Goal: Task Accomplishment & Management: Use online tool/utility

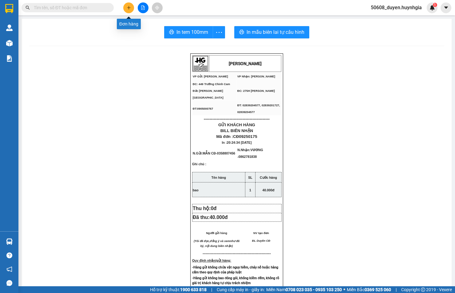
click at [129, 8] on icon "plus" at bounding box center [128, 7] width 3 height 0
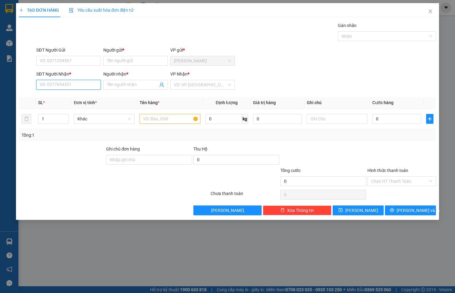
click at [63, 85] on input "SĐT Người Nhận *" at bounding box center [68, 85] width 65 height 10
type input "0973017"
drag, startPoint x: 54, startPoint y: 81, endPoint x: 35, endPoint y: 82, distance: 19.1
click at [35, 82] on div "SĐT Người Nhận * 0973017 0973017 Người nhận * Tên người nhận VP Nhận * VD: VP […" at bounding box center [227, 82] width 418 height 22
click at [55, 63] on input "SĐT Người Gửi" at bounding box center [68, 61] width 65 height 10
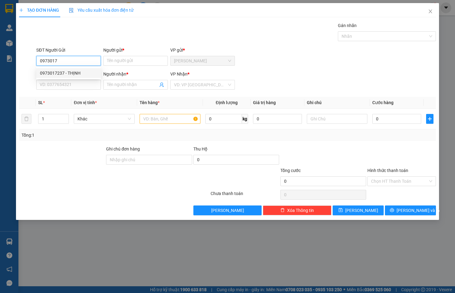
click at [61, 70] on div "0973017237 - THỊNH" at bounding box center [68, 73] width 57 height 7
type input "0973017237"
type input "THỊNH"
type input "0905401737"
type input "Tuyền"
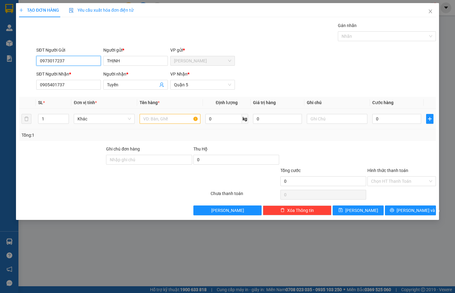
type input "0973017237"
click at [157, 120] on input "text" at bounding box center [170, 119] width 61 height 10
type input "gói đen"
click at [415, 120] on input "0" at bounding box center [396, 119] width 49 height 10
type input "2"
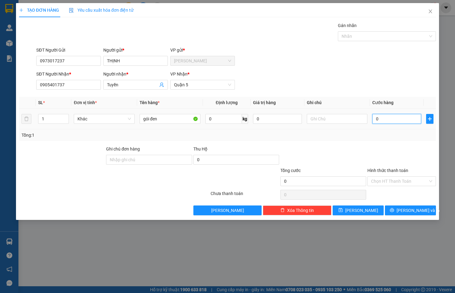
type input "2"
type input "20"
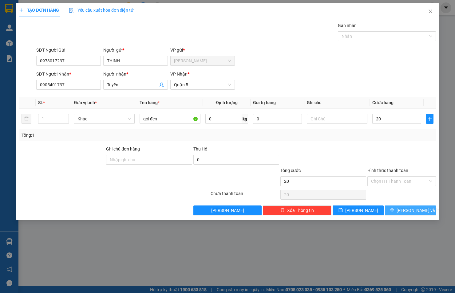
type input "20.000"
click at [412, 209] on span "[PERSON_NAME] và In" at bounding box center [418, 210] width 43 height 7
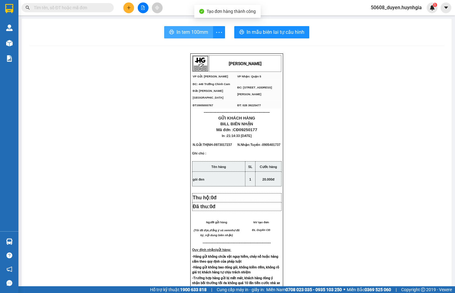
click at [188, 32] on span "In tem 100mm" at bounding box center [192, 32] width 32 height 8
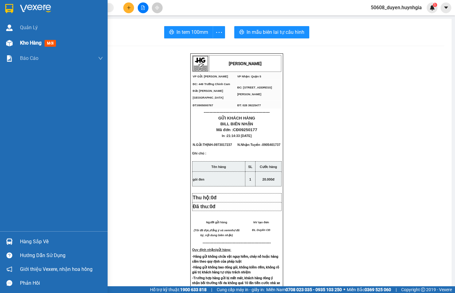
click at [9, 39] on div at bounding box center [9, 43] width 11 height 11
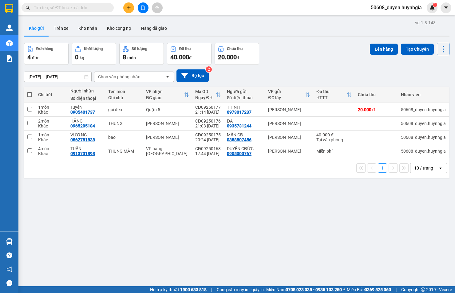
click at [32, 92] on span at bounding box center [29, 94] width 5 height 5
click at [30, 92] on input "checkbox" at bounding box center [30, 92] width 0 height 0
checkbox input "true"
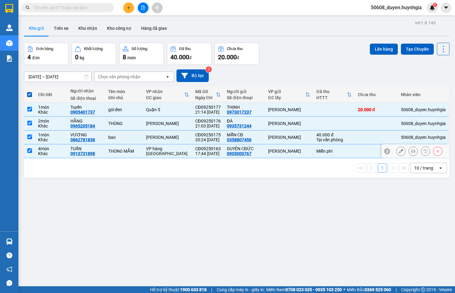
click at [30, 151] on input "checkbox" at bounding box center [29, 150] width 5 height 5
checkbox input "false"
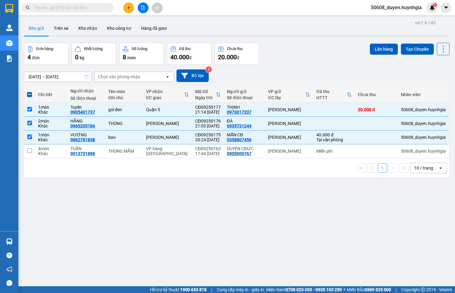
drag, startPoint x: 377, startPoint y: 47, endPoint x: 290, endPoint y: 35, distance: 88.5
click at [290, 35] on div "ver 1.8.143 Kho gửi Trên xe Kho nhận Kho công nợ Hàng đã giao Đơn hàng 4 đơn Kh…" at bounding box center [237, 164] width 430 height 293
click at [411, 138] on icon at bounding box center [413, 137] width 4 height 4
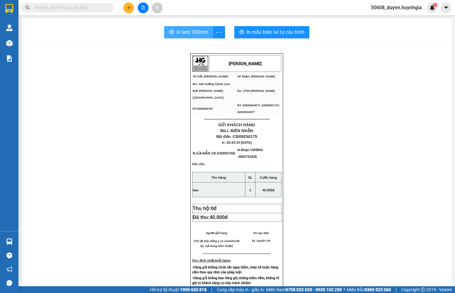
click at [169, 34] on icon "printer" at bounding box center [171, 32] width 5 height 5
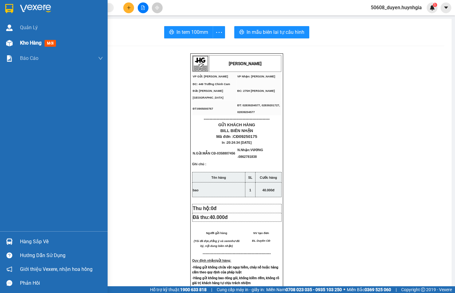
click at [17, 45] on div "Kho hàng mới" at bounding box center [54, 42] width 108 height 15
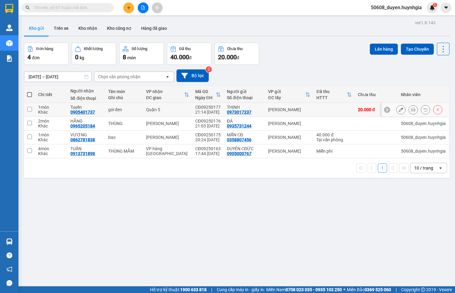
click at [30, 109] on input "checkbox" at bounding box center [29, 109] width 5 height 5
checkbox input "true"
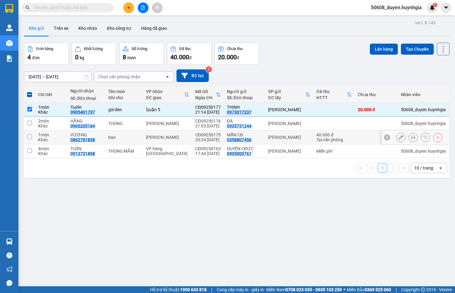
click at [30, 135] on input "checkbox" at bounding box center [29, 137] width 5 height 5
checkbox input "true"
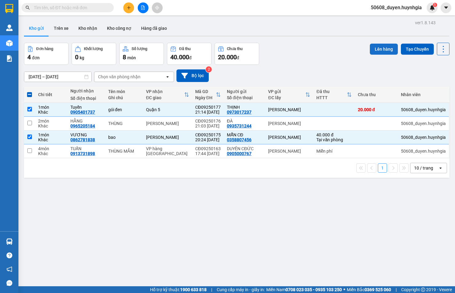
click at [387, 45] on button "Lên hàng" at bounding box center [384, 49] width 28 height 11
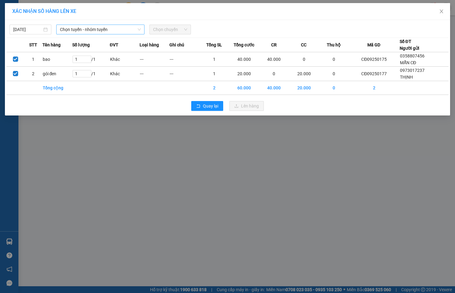
click at [113, 31] on span "Chọn tuyến - nhóm tuyến" at bounding box center [100, 29] width 81 height 9
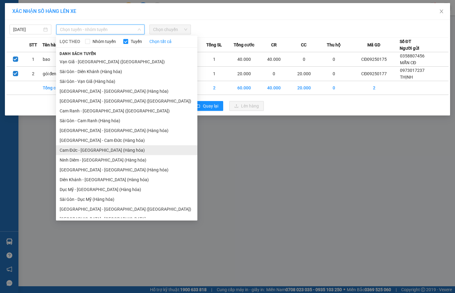
click at [84, 150] on li "Cam Đức - [GEOGRAPHIC_DATA] (Hàng hóa)" at bounding box center [126, 150] width 141 height 10
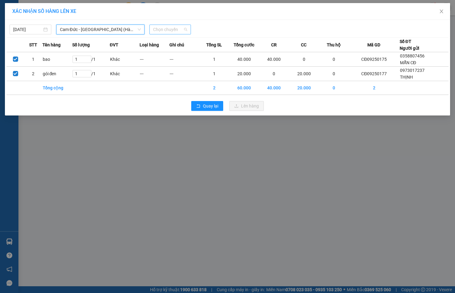
click at [173, 29] on span "Chọn chuyến" at bounding box center [170, 29] width 34 height 9
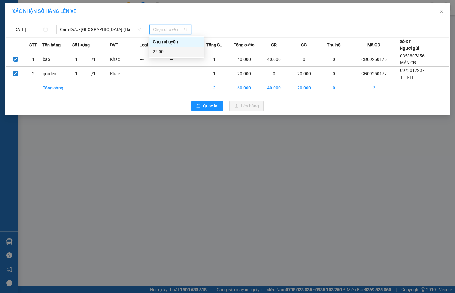
click at [163, 50] on div "22:00" at bounding box center [177, 51] width 48 height 7
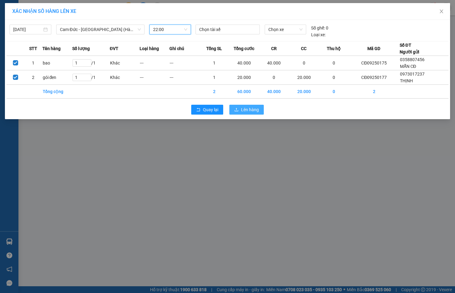
click at [238, 112] on icon "upload" at bounding box center [236, 110] width 4 height 4
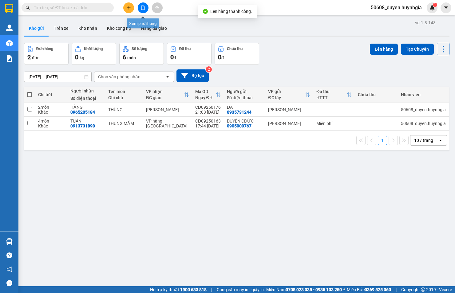
click at [143, 11] on button at bounding box center [143, 7] width 11 height 11
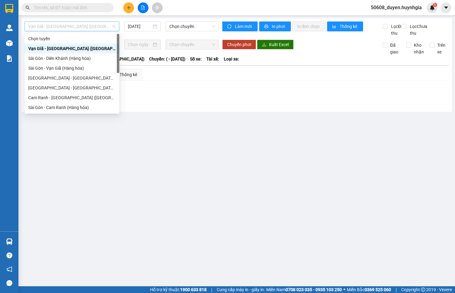
click at [104, 26] on span "Vạn Giã - [GEOGRAPHIC_DATA] ([GEOGRAPHIC_DATA])" at bounding box center [71, 26] width 87 height 9
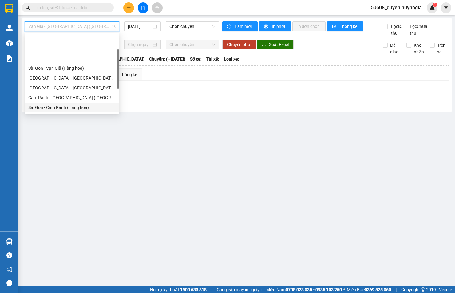
scroll to position [34, 0]
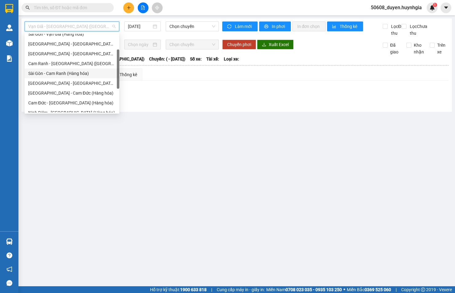
click at [64, 105] on div "Cam Đức - [GEOGRAPHIC_DATA] (Hàng hóa)" at bounding box center [71, 103] width 87 height 7
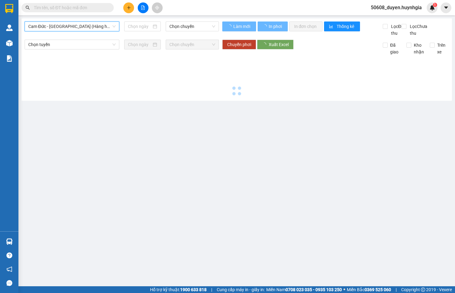
type input "[DATE]"
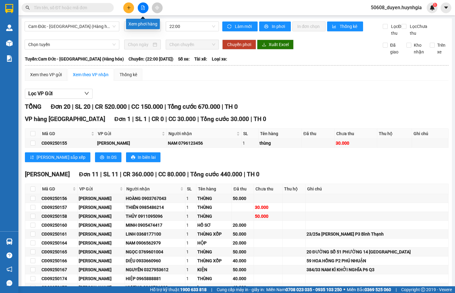
click at [140, 8] on button at bounding box center [143, 7] width 11 height 11
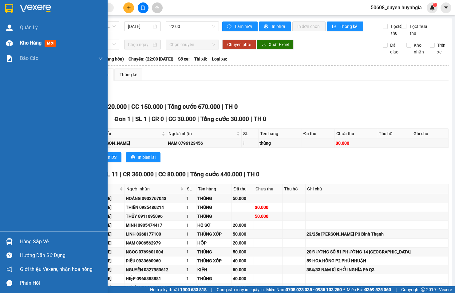
click at [10, 45] on img at bounding box center [9, 43] width 6 height 6
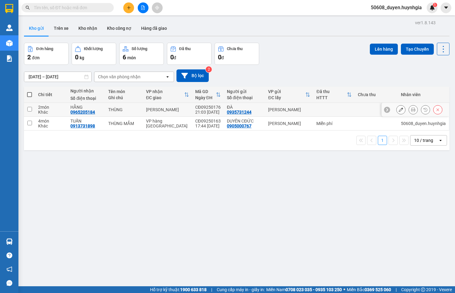
click at [399, 109] on icon at bounding box center [401, 110] width 4 height 4
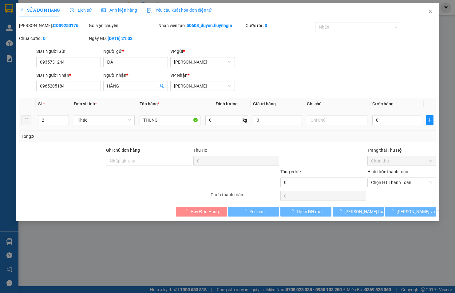
type input "0935731244"
type input "ĐÀ"
type input "0965205184"
type input "HẰNG"
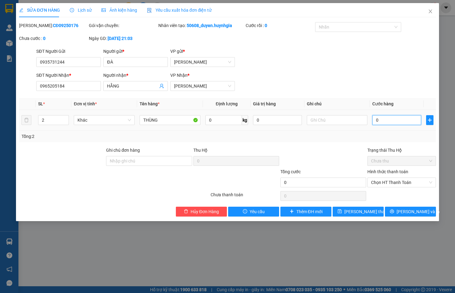
click at [377, 118] on input "0" at bounding box center [396, 120] width 49 height 10
click at [349, 123] on input "text" at bounding box center [337, 120] width 61 height 10
type input "THỦ ĐỨC"
click at [389, 119] on input "0" at bounding box center [396, 120] width 49 height 10
type input "8"
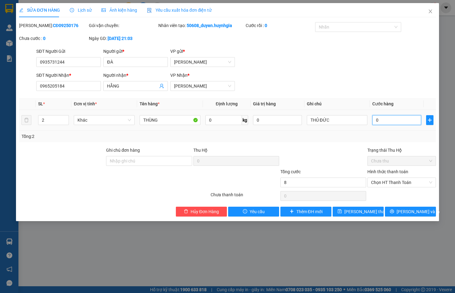
type input "8"
type input "80"
click at [404, 185] on span "Chọn HT Thanh Toán" at bounding box center [401, 182] width 61 height 9
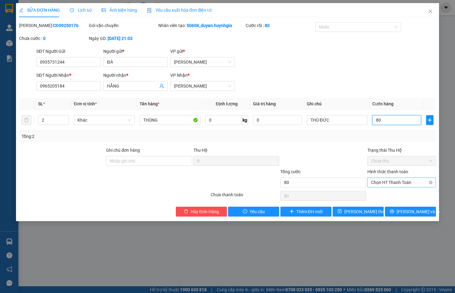
type input "80"
type input "80.000"
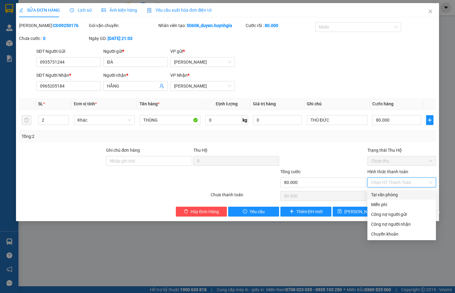
click at [400, 191] on div "Tại văn phòng" at bounding box center [401, 195] width 69 height 10
type input "0"
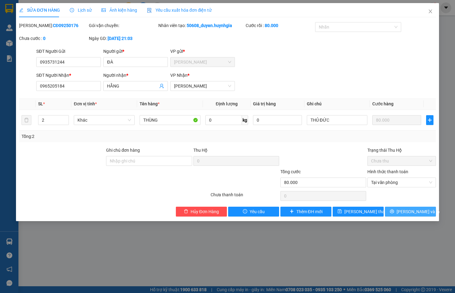
click at [413, 211] on span "[PERSON_NAME] và In" at bounding box center [418, 211] width 43 height 7
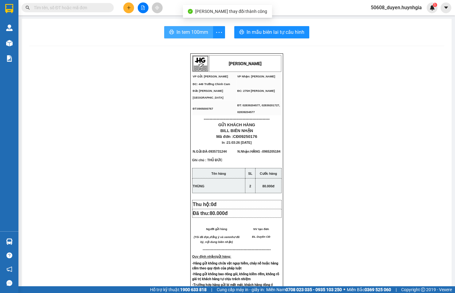
click at [192, 34] on span "In tem 100mm" at bounding box center [192, 32] width 32 height 8
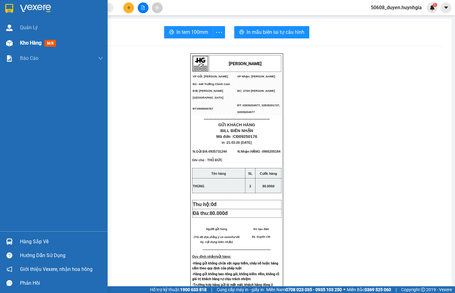
click at [25, 41] on span "Kho hàng" at bounding box center [31, 43] width 22 height 6
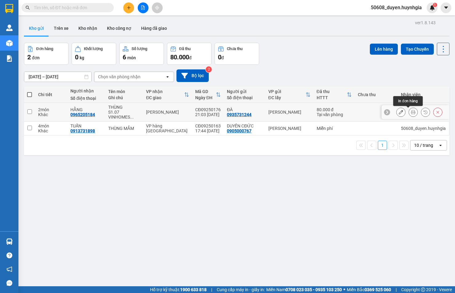
click at [409, 111] on button at bounding box center [413, 112] width 9 height 11
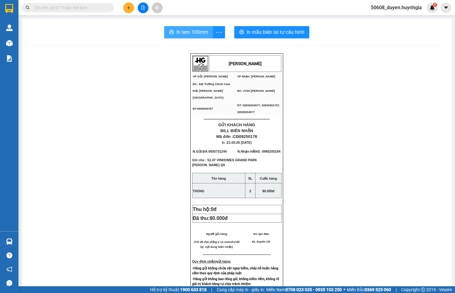
click at [191, 29] on span "In tem 100mm" at bounding box center [192, 32] width 32 height 8
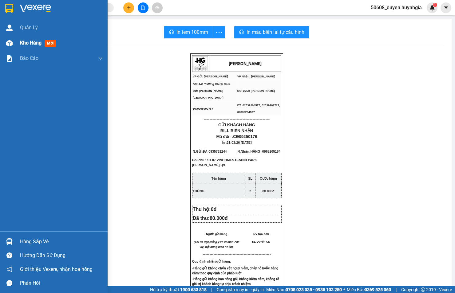
click at [16, 43] on div "Kho hàng mới" at bounding box center [54, 42] width 108 height 15
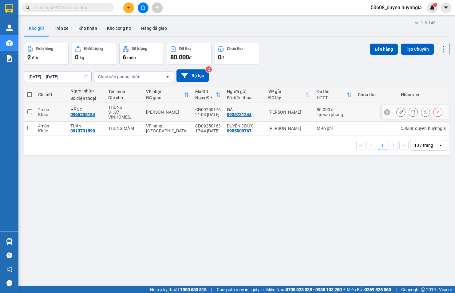
click at [32, 111] on td at bounding box center [29, 112] width 11 height 19
checkbox input "true"
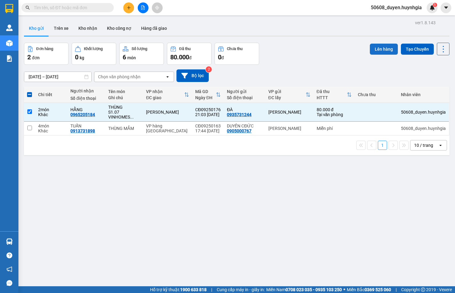
click at [380, 51] on button "Lên hàng" at bounding box center [384, 49] width 28 height 11
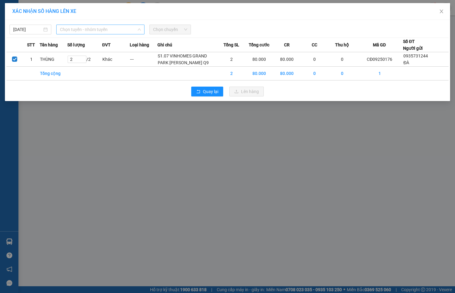
click at [101, 29] on span "Chọn tuyến - nhóm tuyến" at bounding box center [100, 29] width 81 height 9
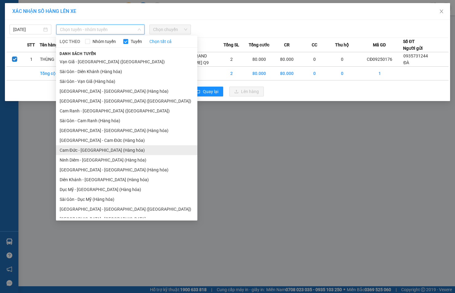
click at [87, 154] on li "Cam Đức - [GEOGRAPHIC_DATA] (Hàng hóa)" at bounding box center [126, 150] width 141 height 10
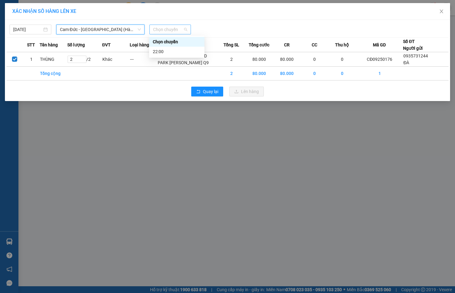
click at [160, 27] on span "Chọn chuyến" at bounding box center [170, 29] width 34 height 9
click at [158, 48] on div "22:00" at bounding box center [177, 51] width 48 height 7
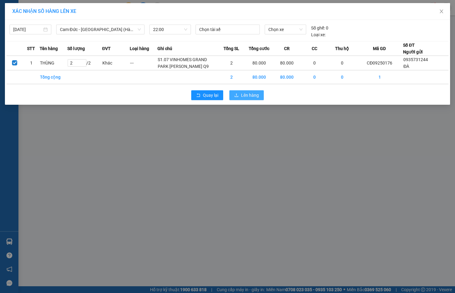
click at [247, 99] on span "Lên hàng" at bounding box center [250, 95] width 18 height 7
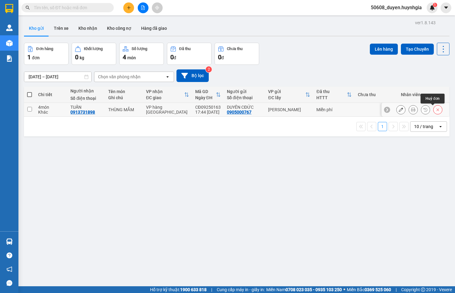
click at [435, 109] on button at bounding box center [437, 110] width 9 height 11
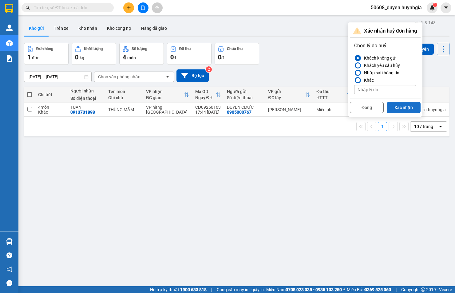
click at [397, 104] on button "Xác nhận" at bounding box center [404, 107] width 34 height 11
